Goal: Task Accomplishment & Management: Use online tool/utility

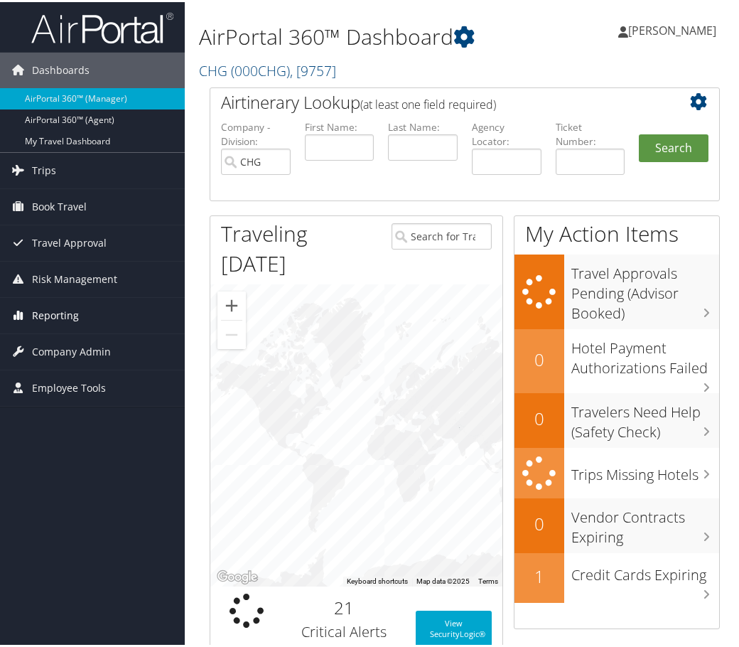
click at [72, 312] on span "Reporting" at bounding box center [55, 314] width 47 height 36
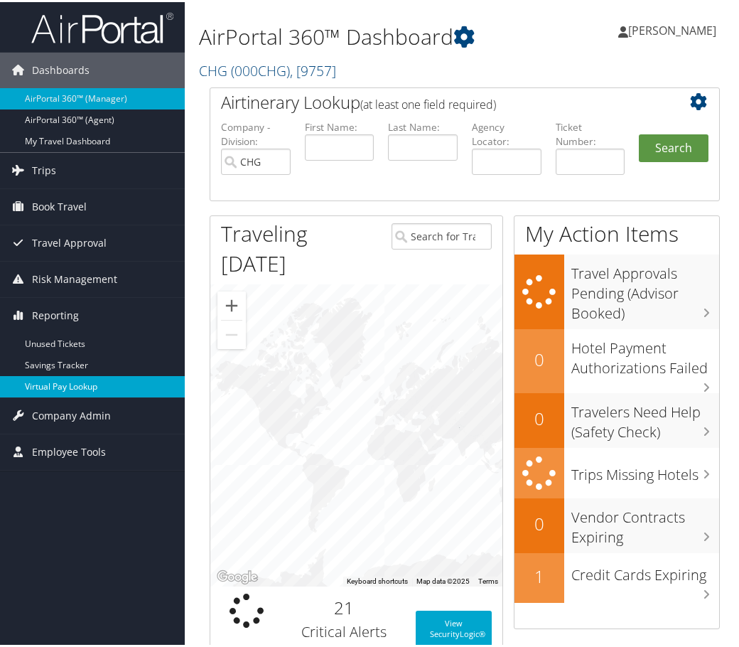
click at [75, 384] on link "Virtual Pay Lookup" at bounding box center [92, 384] width 185 height 21
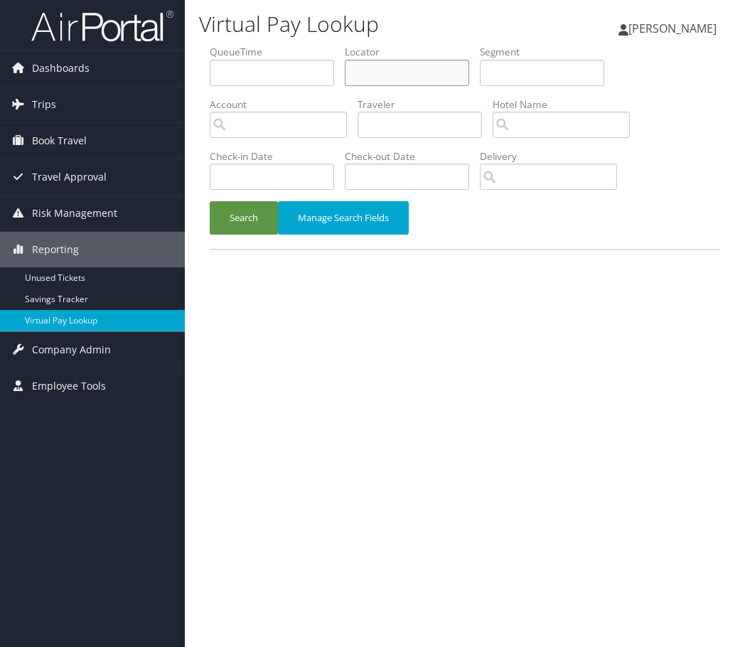
click at [400, 71] on input "text" at bounding box center [407, 73] width 124 height 26
paste input "USVLZX"
type input "USVLZX"
click at [242, 216] on button "Search" at bounding box center [244, 217] width 68 height 33
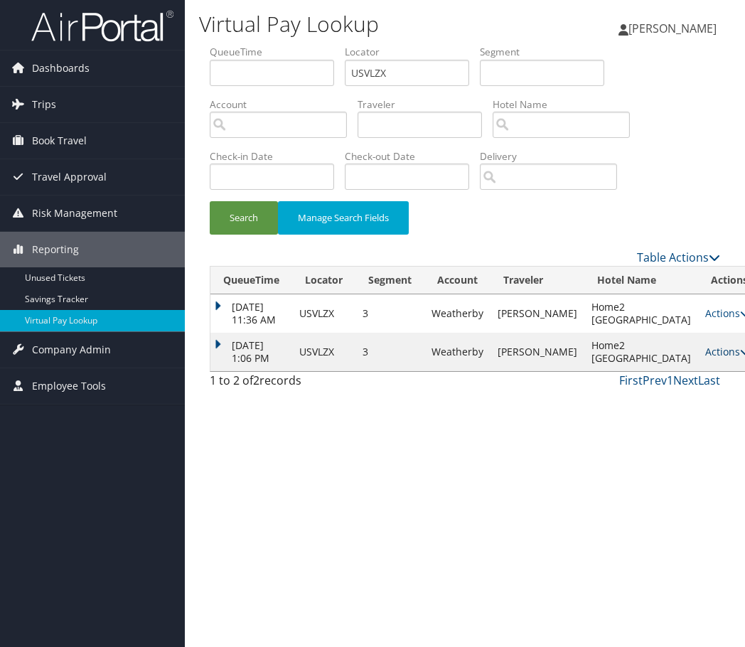
click at [705, 358] on link "Actions" at bounding box center [727, 352] width 45 height 14
click at [649, 445] on link "Logs" at bounding box center [656, 448] width 90 height 24
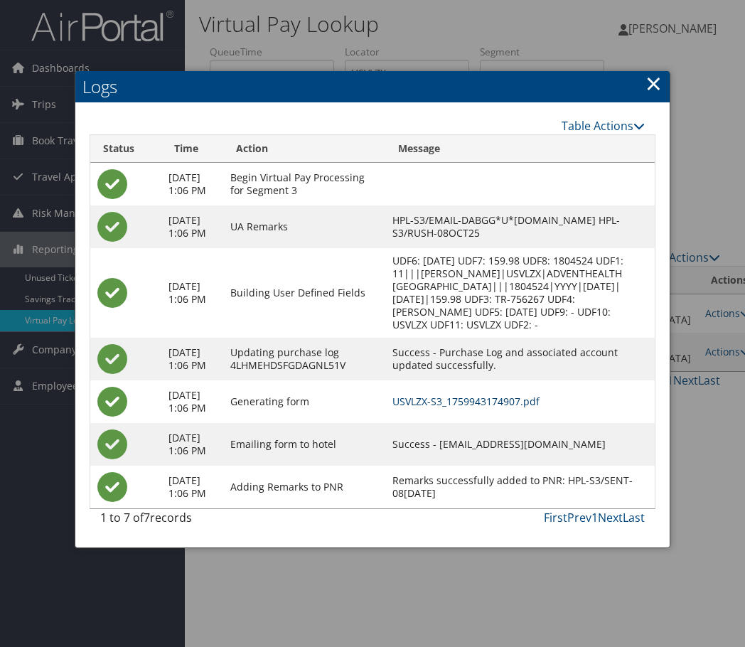
click at [467, 408] on link "USVLZX-S3_1759943174907.pdf" at bounding box center [465, 401] width 147 height 14
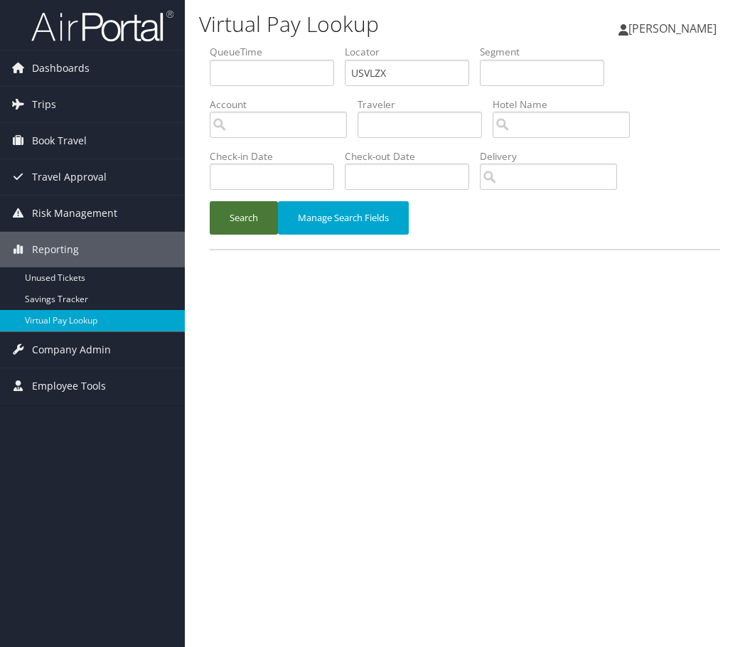
click at [245, 213] on button "Search" at bounding box center [244, 217] width 68 height 33
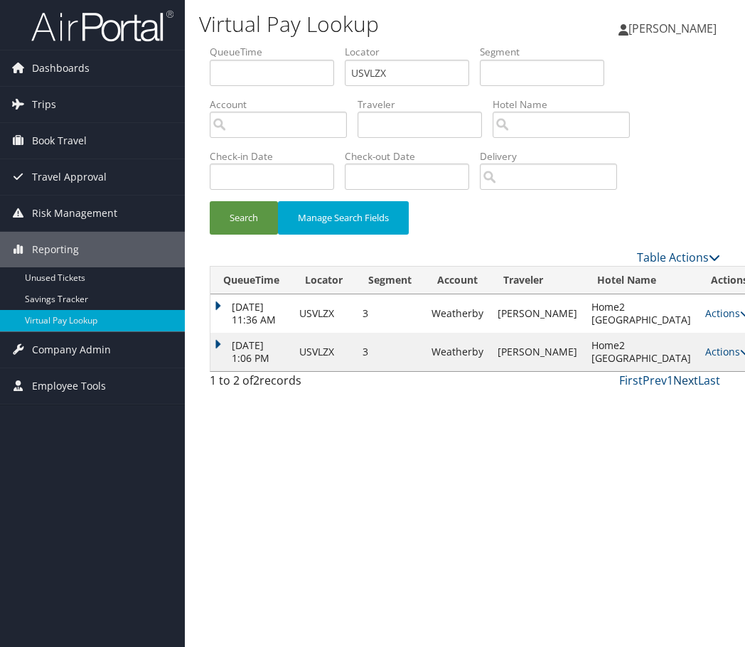
click at [690, 388] on link "Next" at bounding box center [685, 380] width 25 height 16
click at [698, 371] on td "Actions Resend Logs View Itinerary" at bounding box center [729, 352] width 63 height 38
click at [705, 358] on link "Actions" at bounding box center [727, 352] width 45 height 14
click at [656, 425] on link "Resend" at bounding box center [656, 424] width 90 height 24
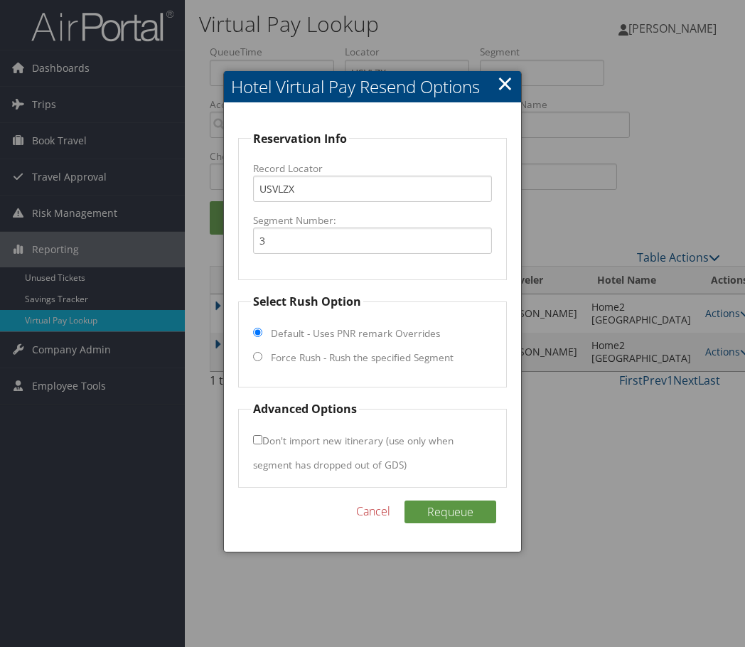
click at [258, 355] on input "Force Rush - Rush the specified Segment" at bounding box center [257, 356] width 9 height 9
radio input "true"
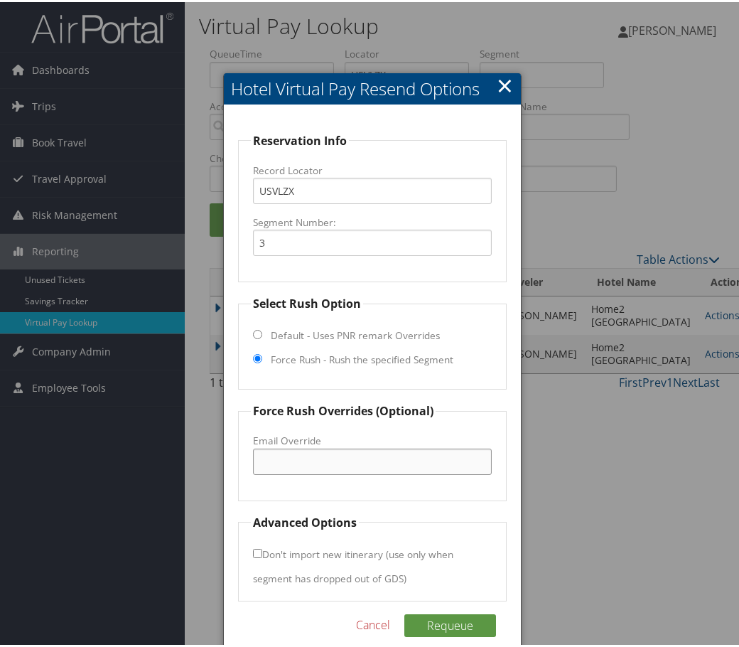
click at [279, 456] on input "Email Override" at bounding box center [372, 459] width 238 height 26
drag, startPoint x: 269, startPoint y: 461, endPoint x: 282, endPoint y: 462, distance: 13.5
click at [269, 461] on input "Email Override" at bounding box center [372, 459] width 238 height 26
paste input "DABGG*U*H2DAYTONA.AT.HILTON.COM"
click at [309, 461] on input "DABGG*U*H2DAYTONA.AT.HILTON.COM" at bounding box center [372, 459] width 238 height 26
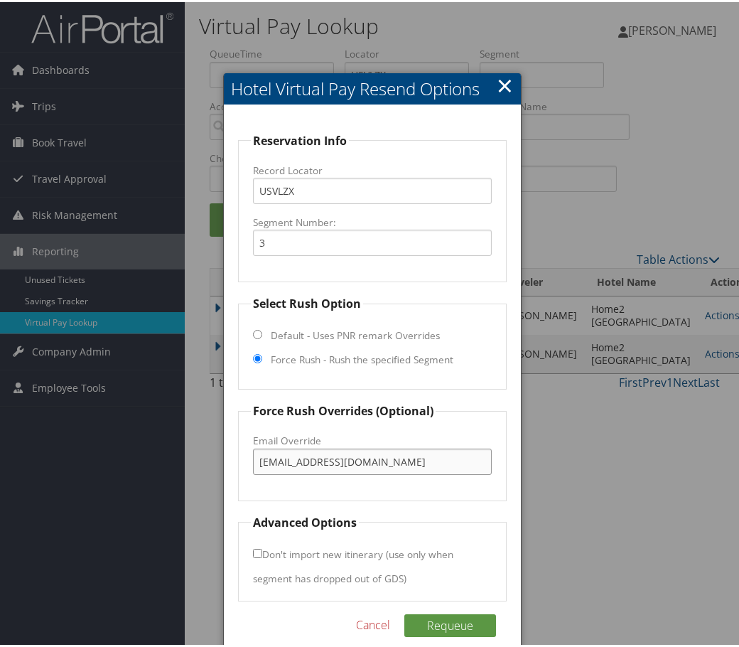
drag, startPoint x: 431, startPoint y: 457, endPoint x: 238, endPoint y: 461, distance: 192.6
click at [238, 461] on fieldset "Force Rush Overrides (Optional) Fax Override: Email Override DABGG_H2DAYTONA@HI…" at bounding box center [372, 449] width 268 height 98
type input "DABGG_H2DAYTONA@HILTON.COM"
click at [435, 620] on button "Requeue" at bounding box center [450, 623] width 92 height 23
